Goal: Task Accomplishment & Management: Manage account settings

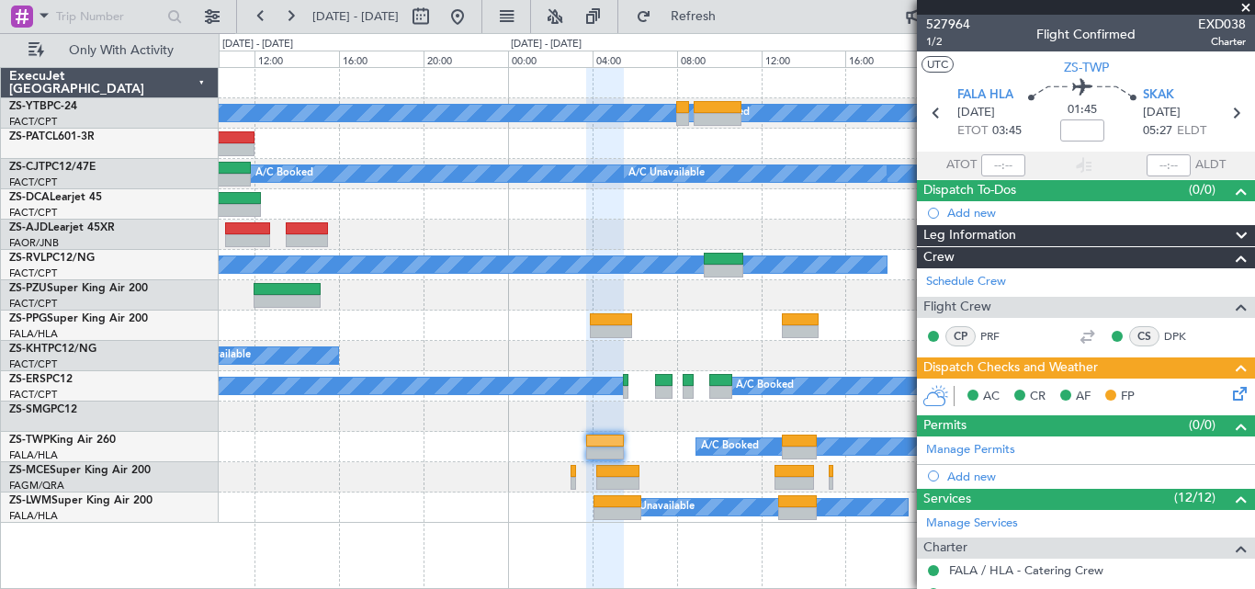
scroll to position [490, 0]
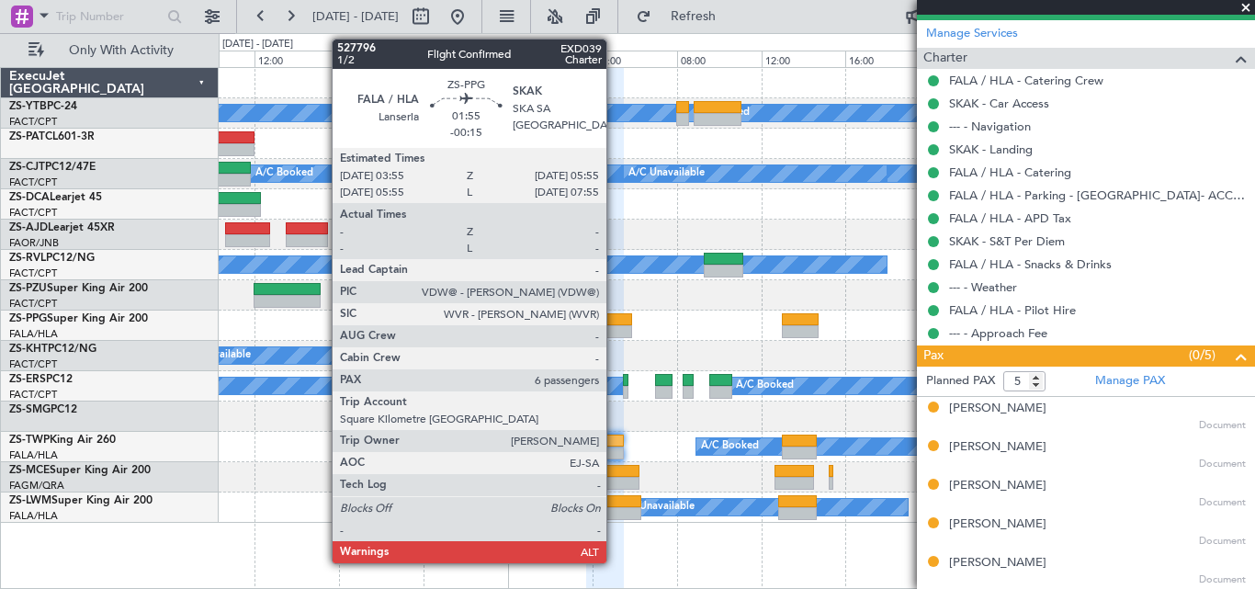
click at [614, 327] on div at bounding box center [611, 331] width 42 height 13
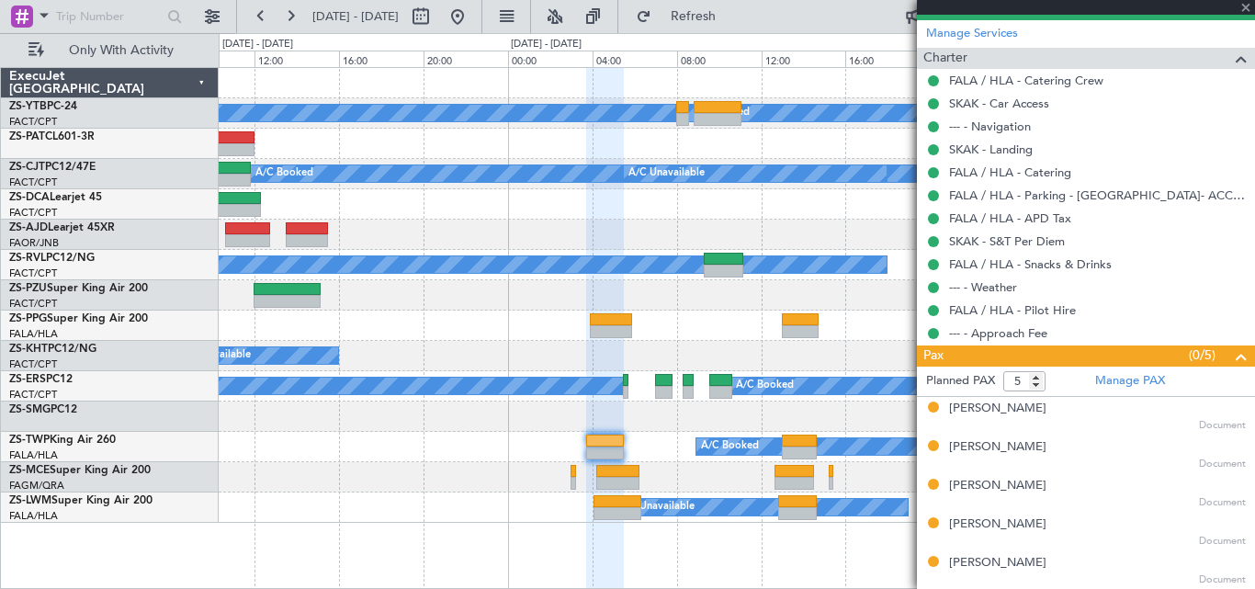
type input "-00:15"
type input "6"
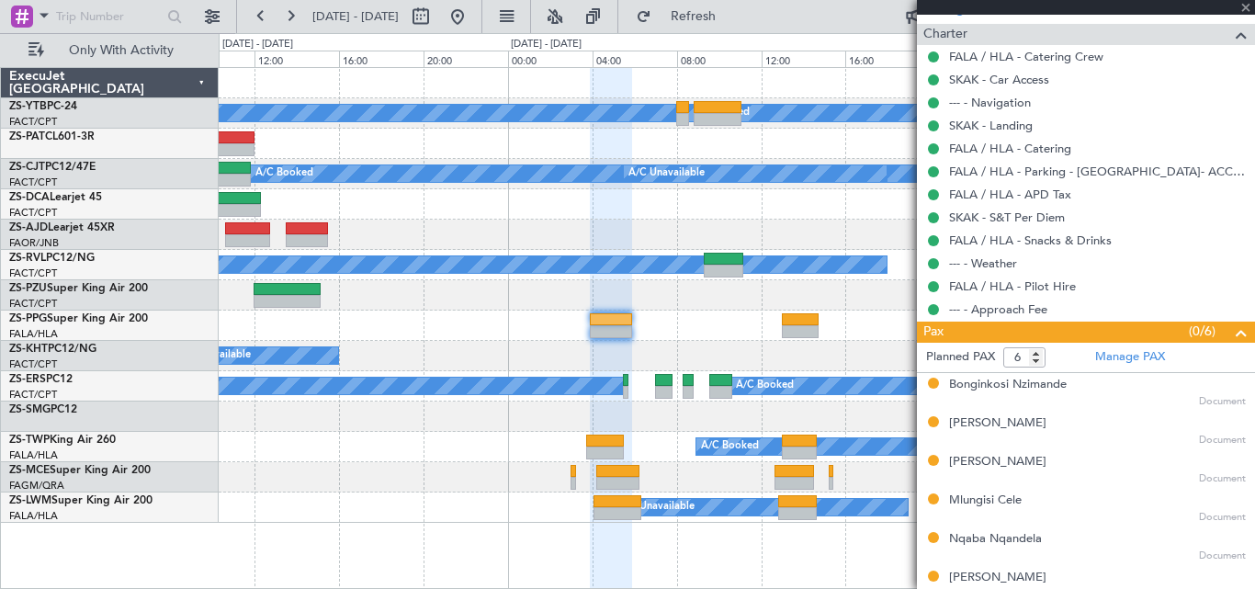
scroll to position [528, 0]
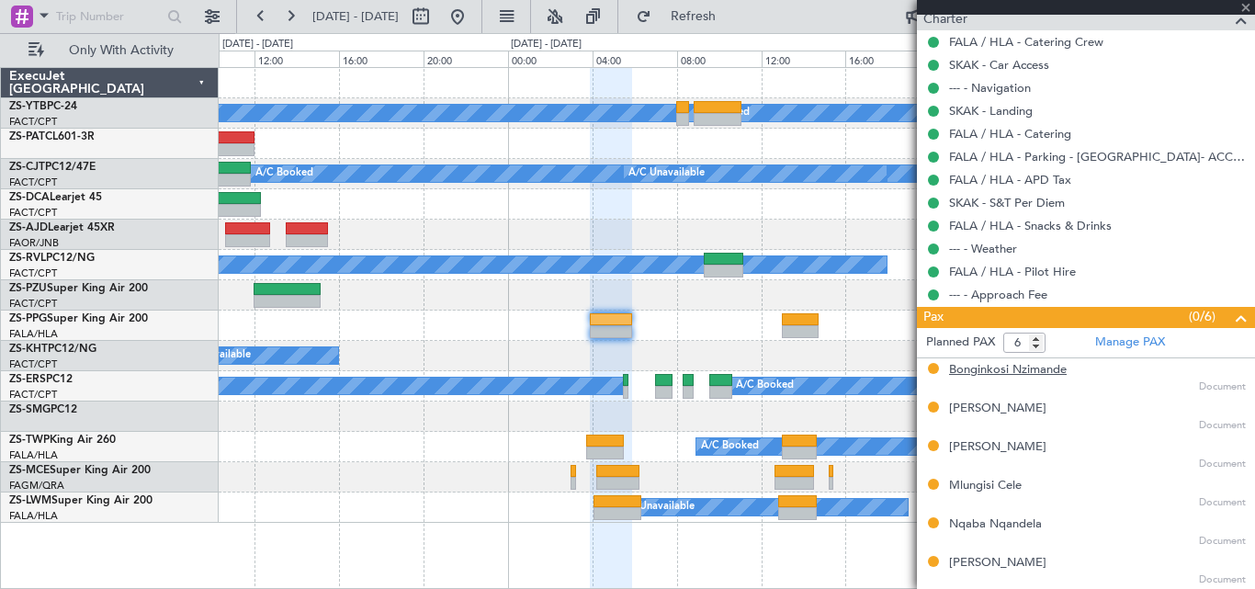
click at [1048, 377] on div "Bonginkosi Nzimande" at bounding box center [1008, 370] width 118 height 18
click at [991, 413] on div "[PERSON_NAME]" at bounding box center [997, 409] width 97 height 18
click at [996, 440] on div "[PERSON_NAME]" at bounding box center [997, 447] width 97 height 18
click at [989, 491] on div "Mlungisi Cele" at bounding box center [985, 486] width 73 height 18
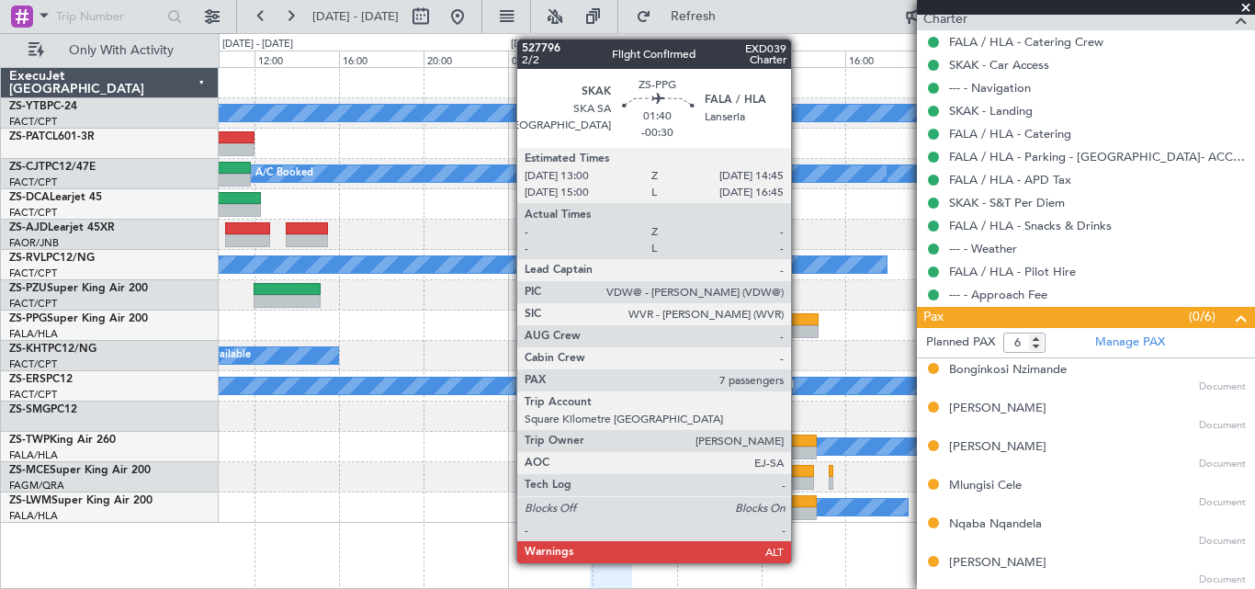
click at [799, 317] on div at bounding box center [801, 319] width 38 height 13
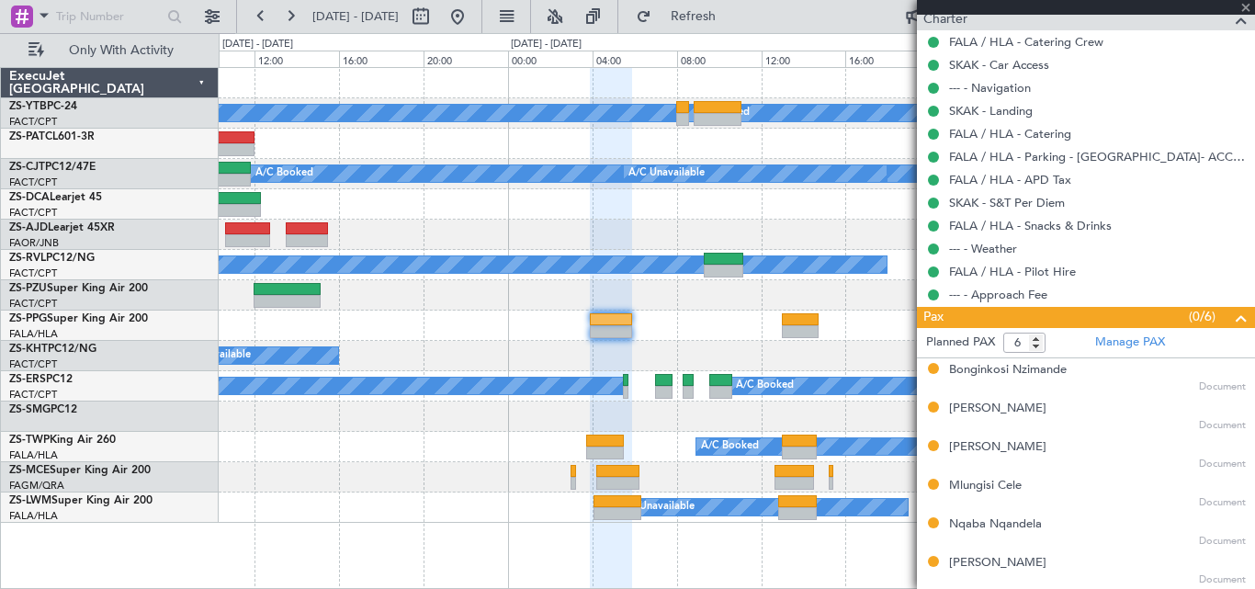
type input "-00:30"
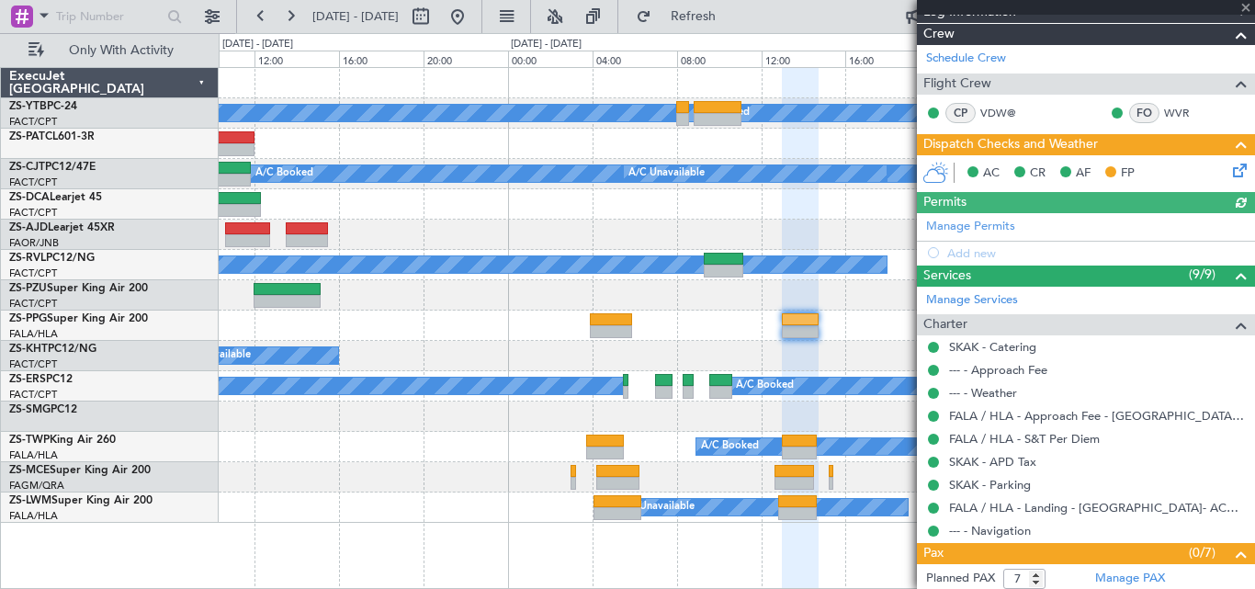
scroll to position [498, 0]
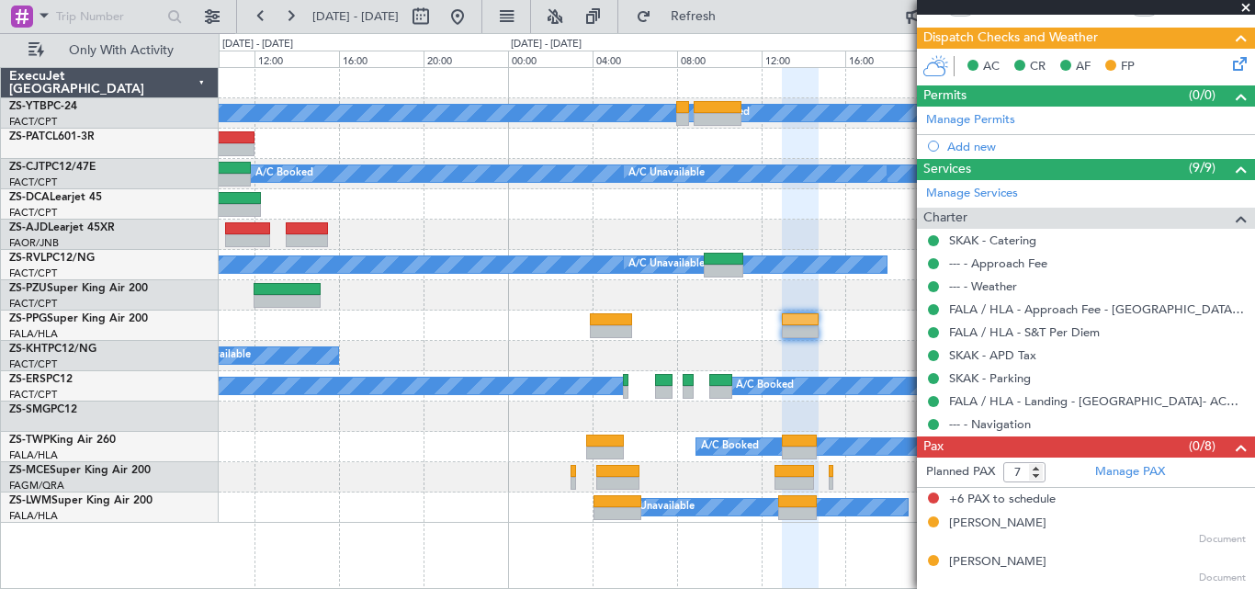
type input "8"
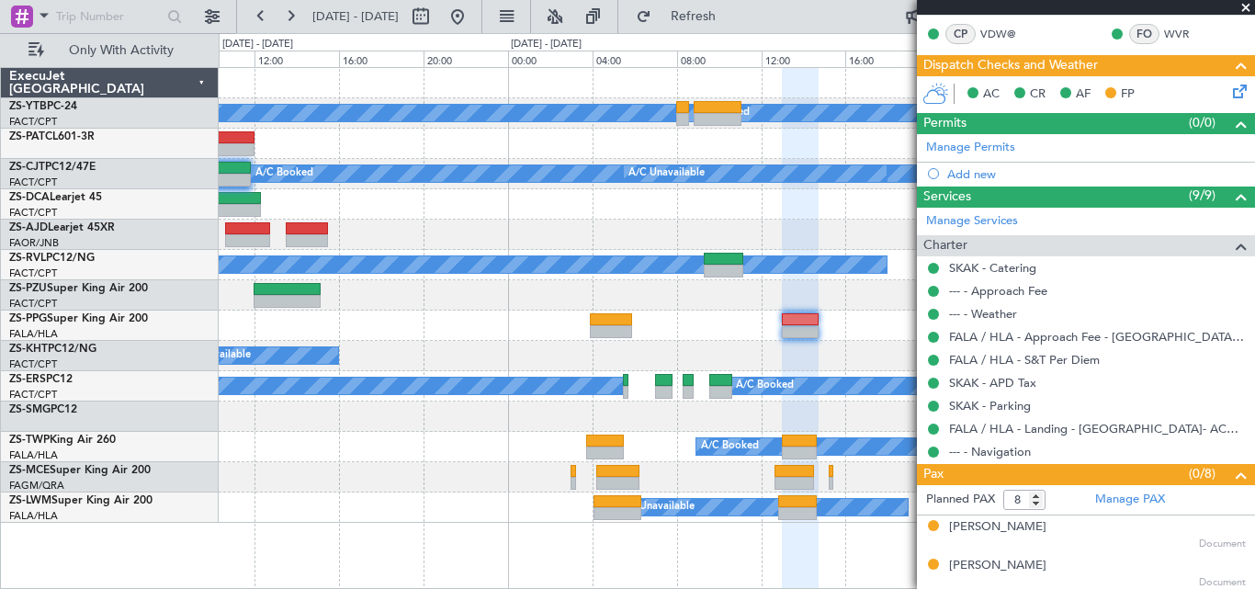
scroll to position [0, 0]
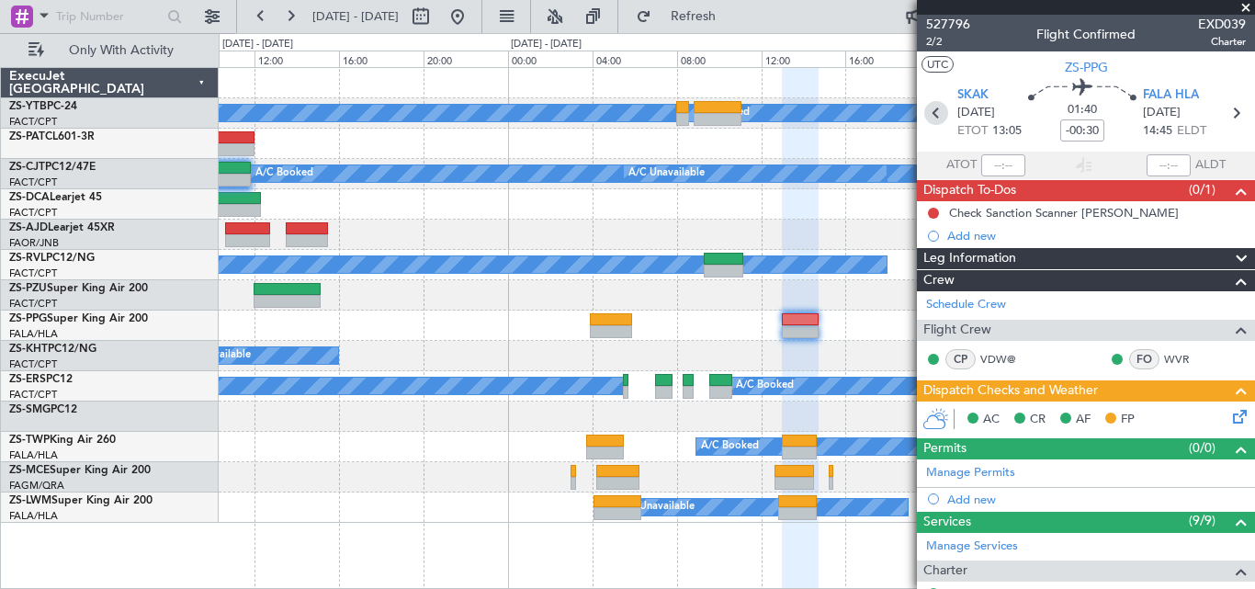
click at [926, 112] on icon at bounding box center [936, 113] width 24 height 24
type input "-00:15"
type input "6"
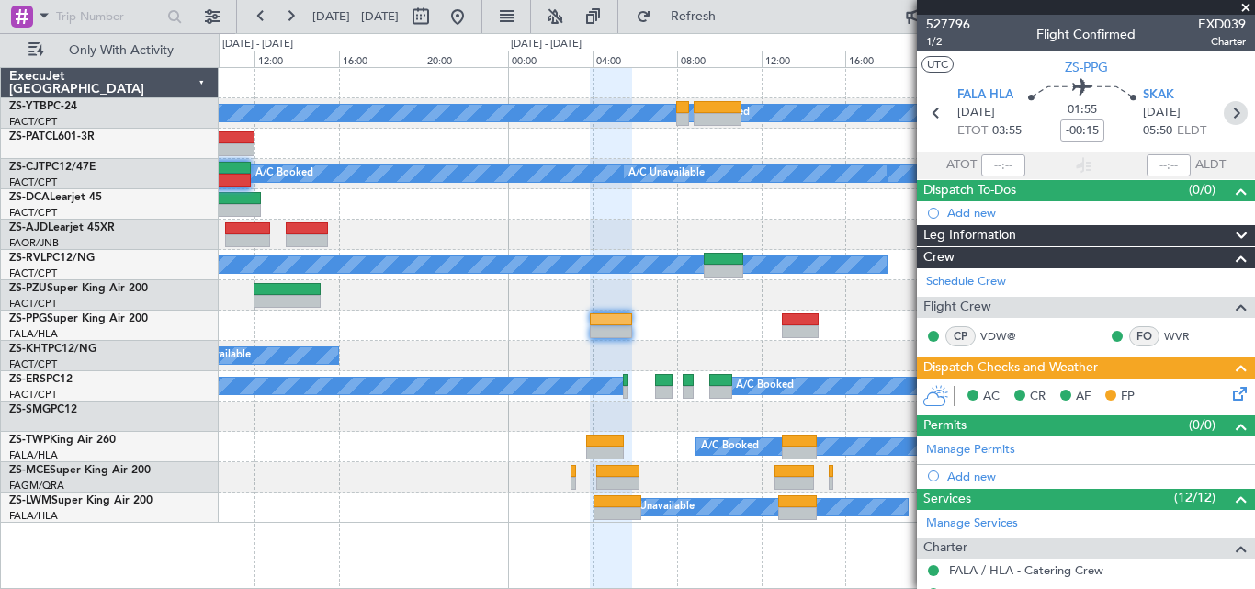
click at [1234, 111] on icon at bounding box center [1235, 113] width 24 height 24
type input "-00:30"
type input "8"
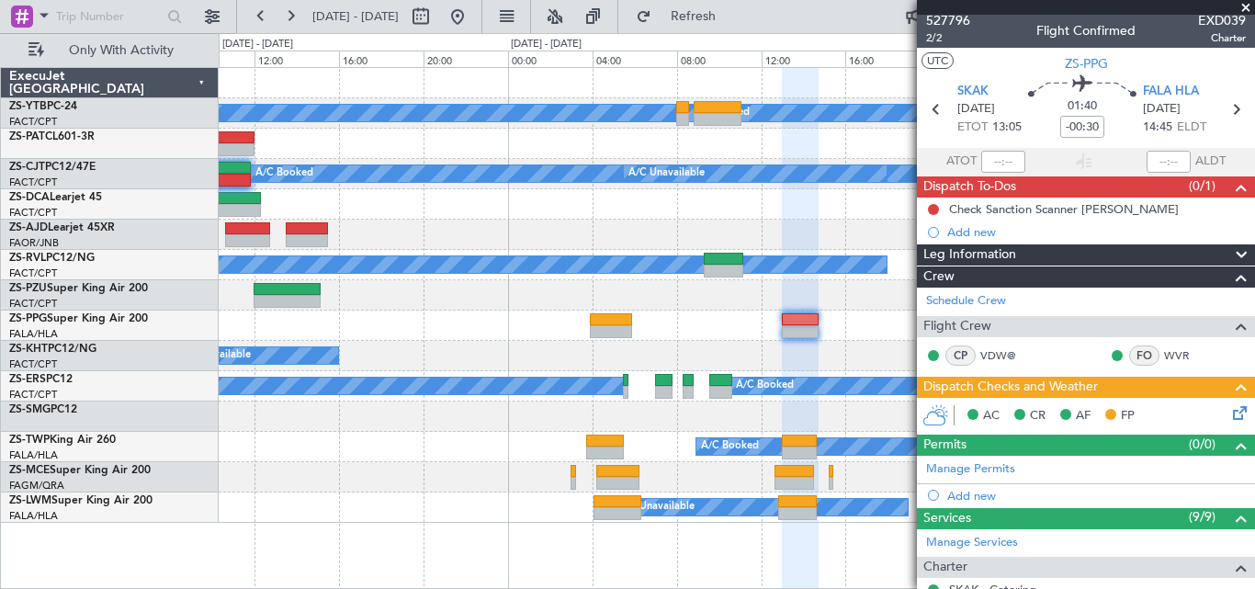
scroll to position [559, 0]
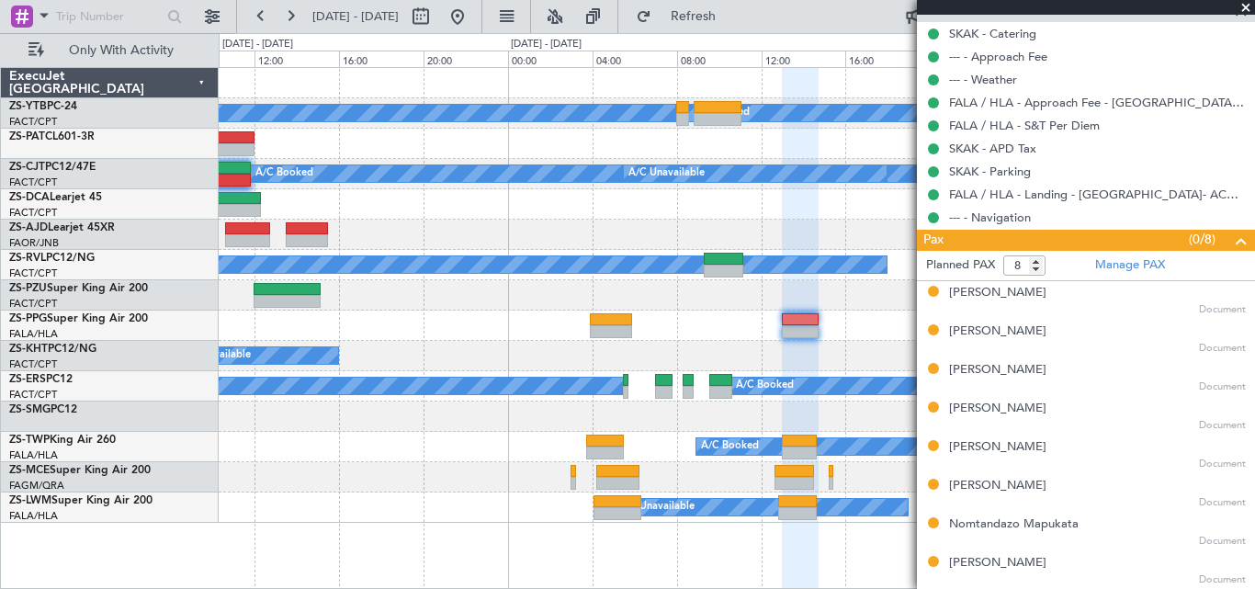
click at [1005, 302] on div "[PERSON_NAME] Document" at bounding box center [1097, 300] width 297 height 33
click at [971, 284] on div "[PERSON_NAME]" at bounding box center [997, 293] width 97 height 18
click at [1006, 322] on div "[PERSON_NAME]" at bounding box center [997, 331] width 97 height 18
click at [969, 367] on div "[PERSON_NAME]" at bounding box center [997, 370] width 97 height 18
click at [1046, 416] on div "[PERSON_NAME]" at bounding box center [997, 409] width 97 height 18
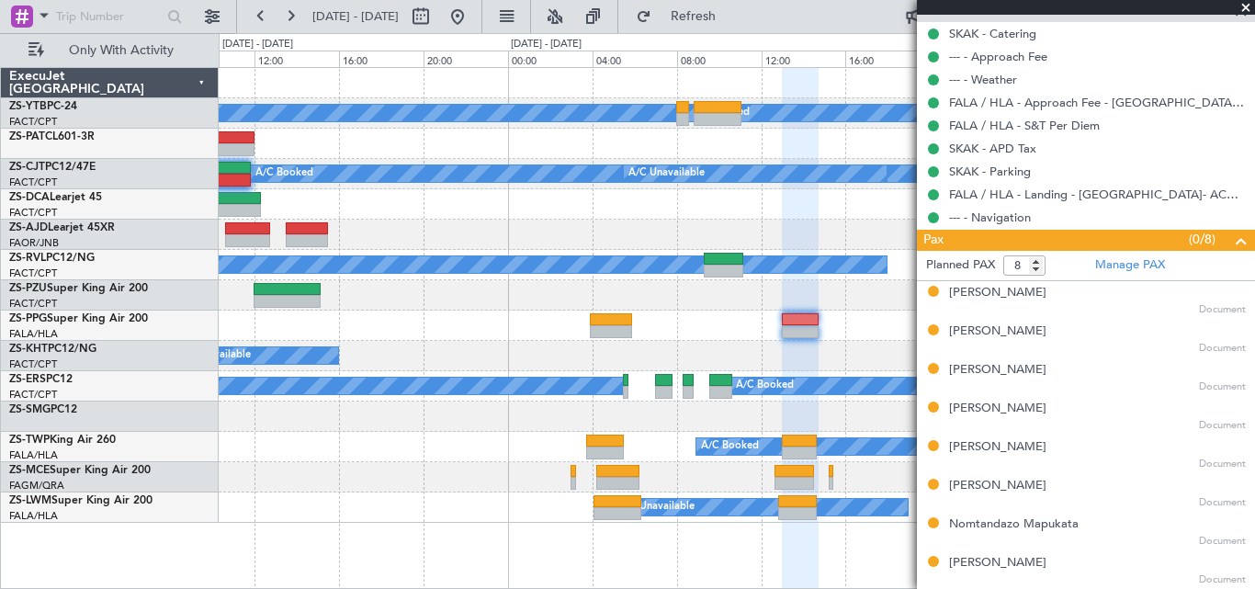
click at [989, 456] on div "[PERSON_NAME] Document" at bounding box center [1097, 454] width 297 height 33
click at [989, 450] on div "[PERSON_NAME]" at bounding box center [997, 447] width 97 height 18
click at [977, 479] on div "[PERSON_NAME]" at bounding box center [997, 486] width 97 height 18
click at [1056, 530] on div "Nomtandazo Mapukata" at bounding box center [1014, 524] width 130 height 18
click at [979, 563] on div "[PERSON_NAME]" at bounding box center [997, 563] width 97 height 18
